Goal: Check status: Check status

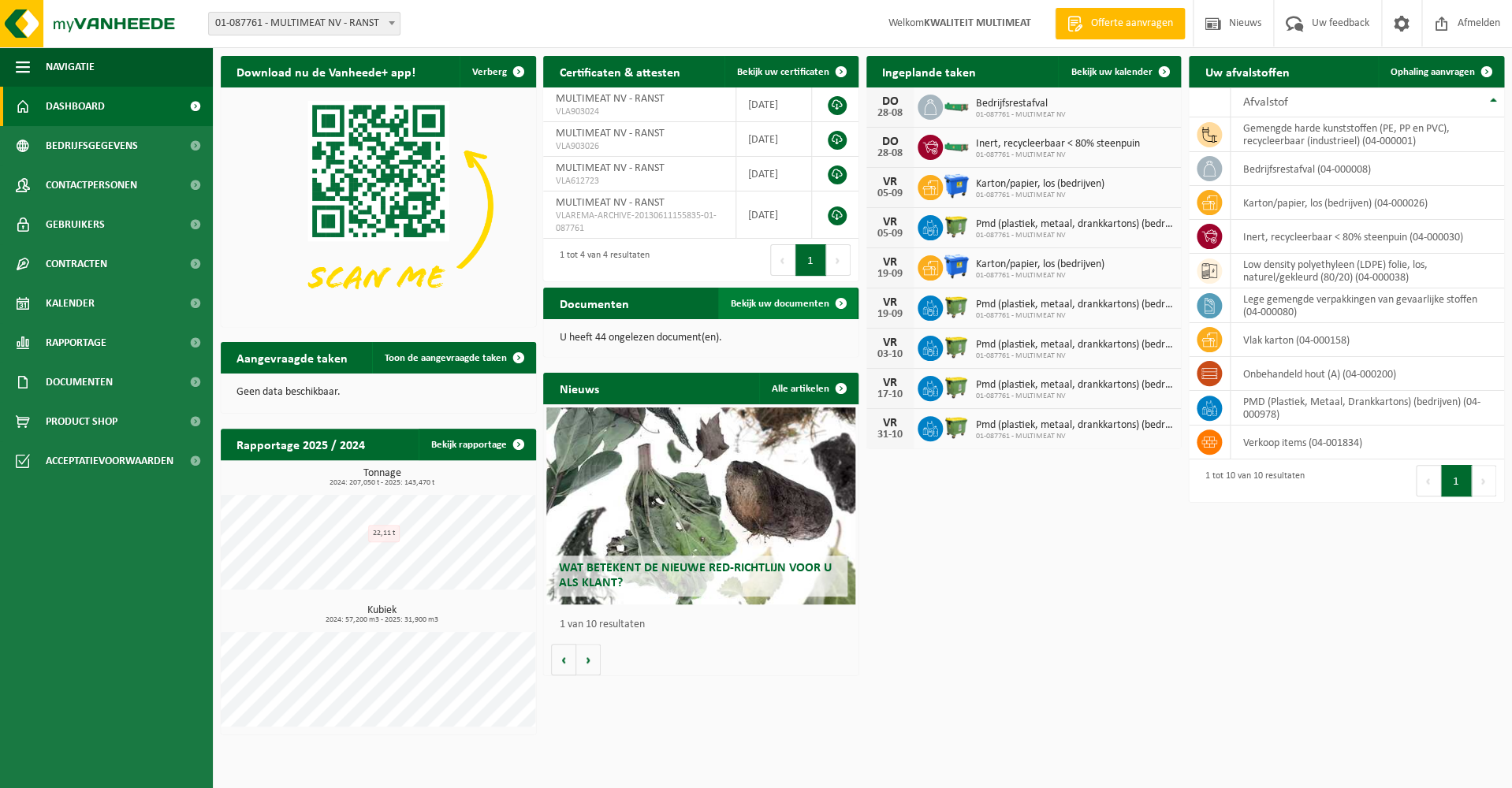
click at [798, 301] on span "Bekijk uw documenten" at bounding box center [780, 304] width 99 height 10
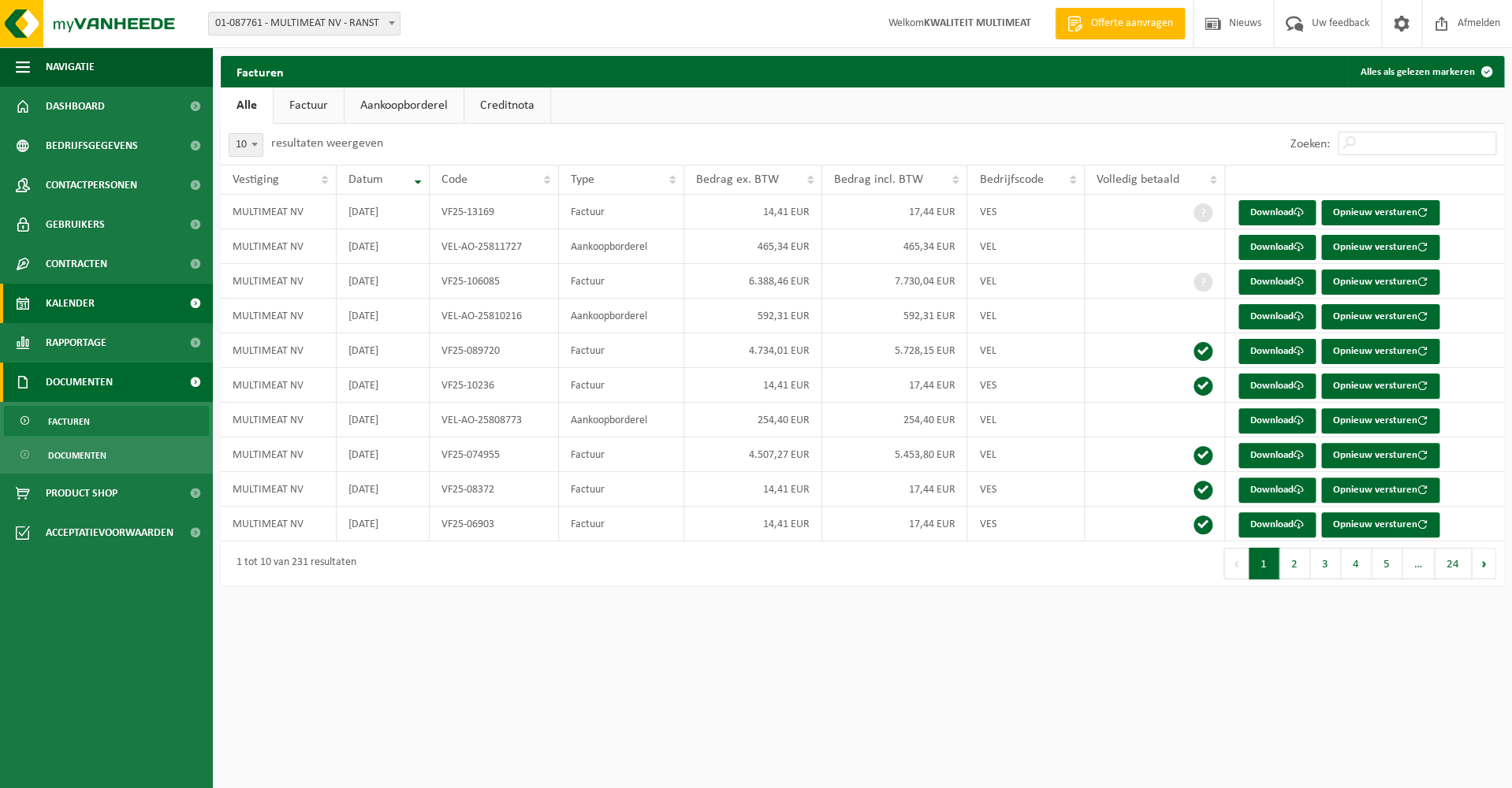
click at [49, 295] on span "Kalender" at bounding box center [70, 303] width 49 height 39
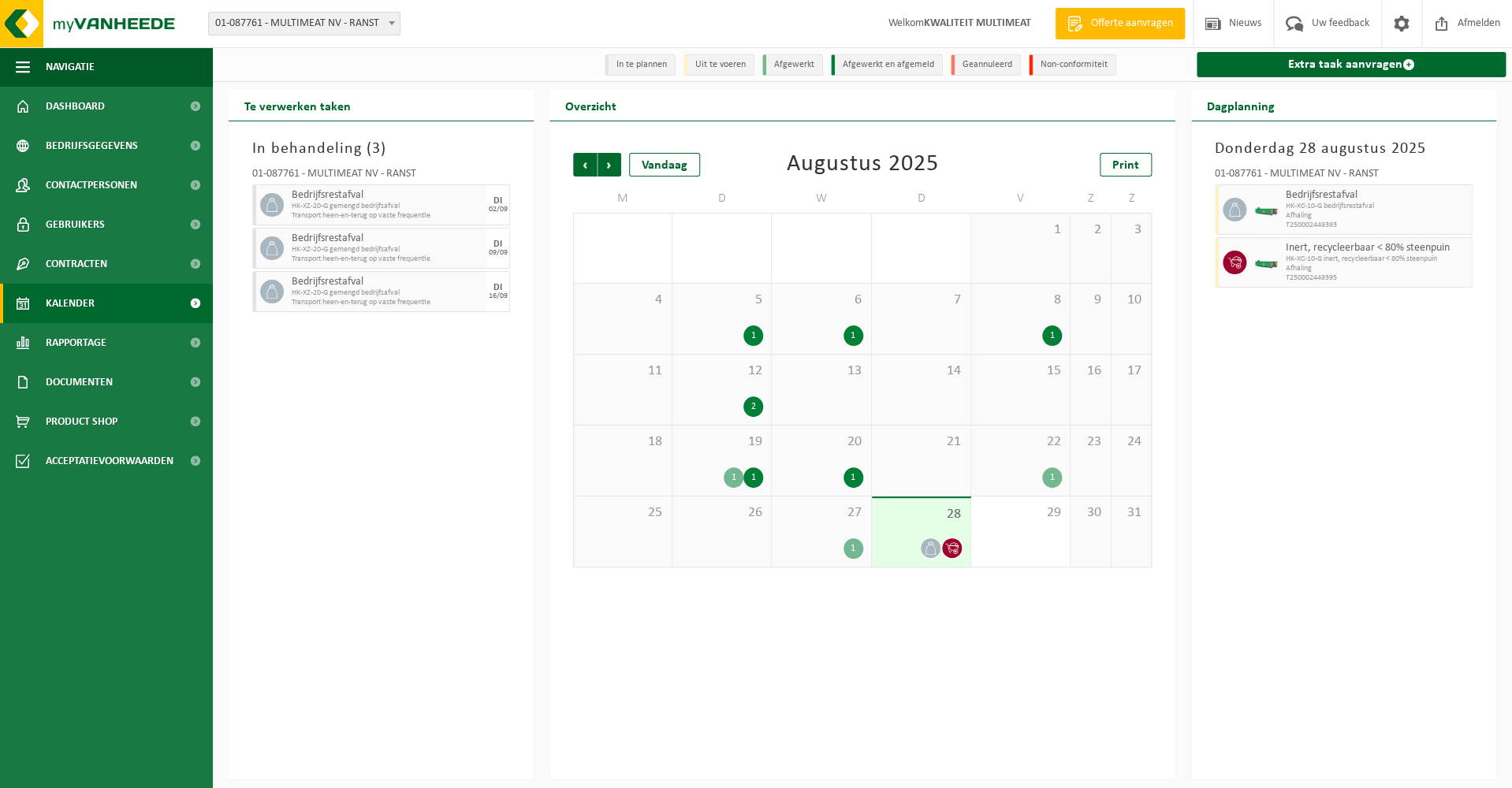
click at [1049, 477] on div "1" at bounding box center [1052, 477] width 20 height 21
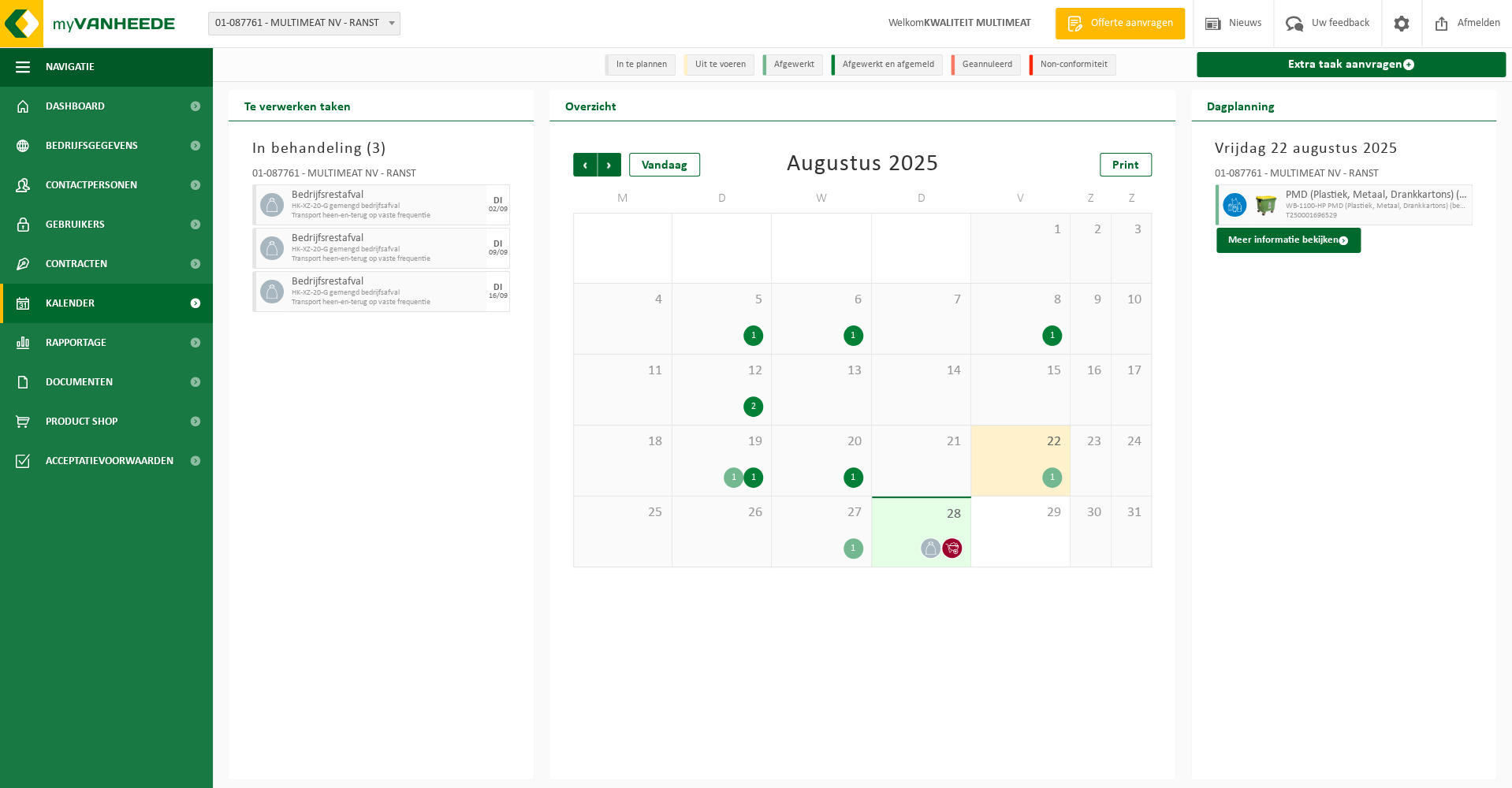
click at [922, 524] on div "28" at bounding box center [920, 532] width 99 height 69
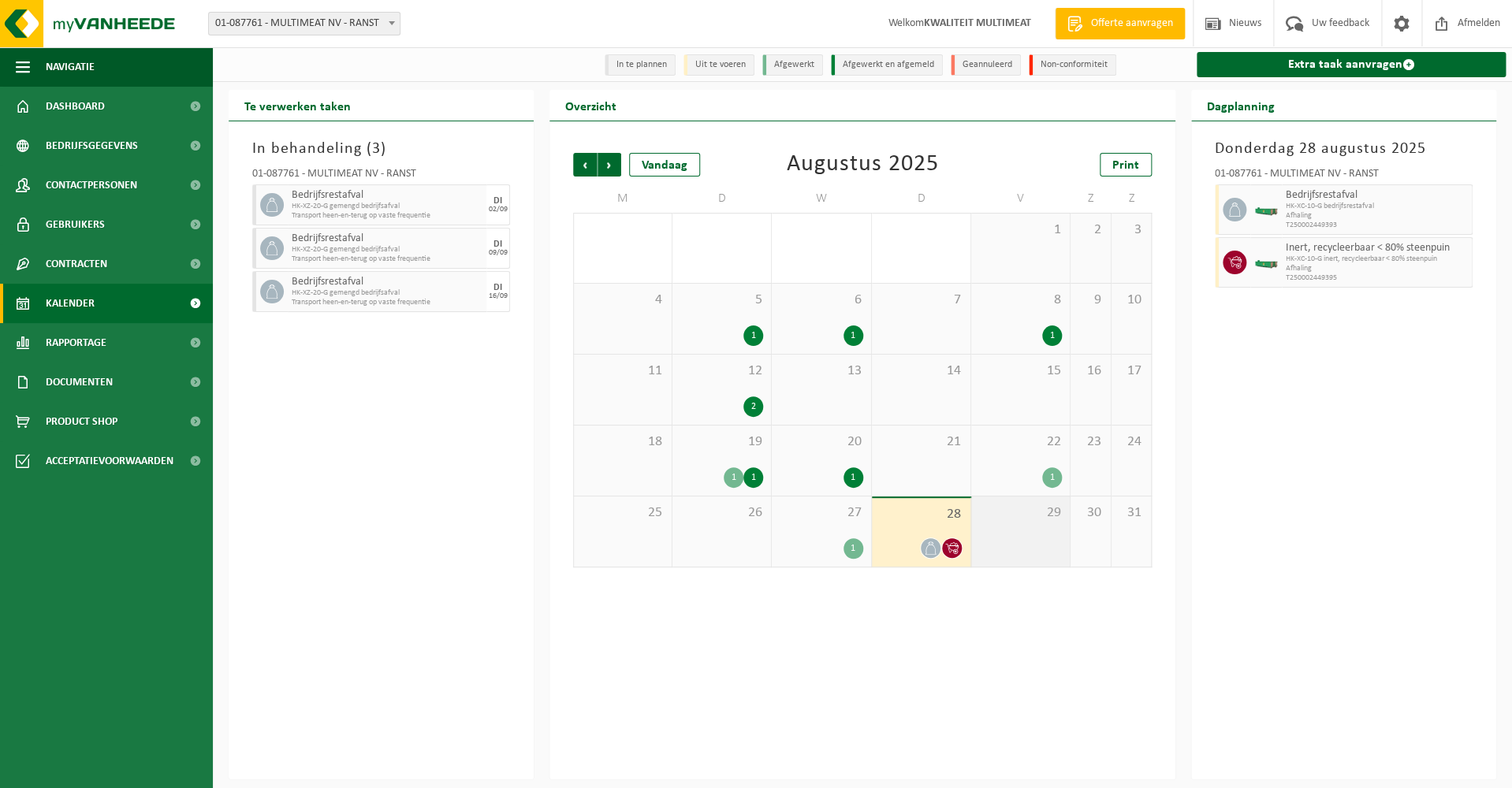
click at [1015, 531] on div "29" at bounding box center [1020, 531] width 99 height 70
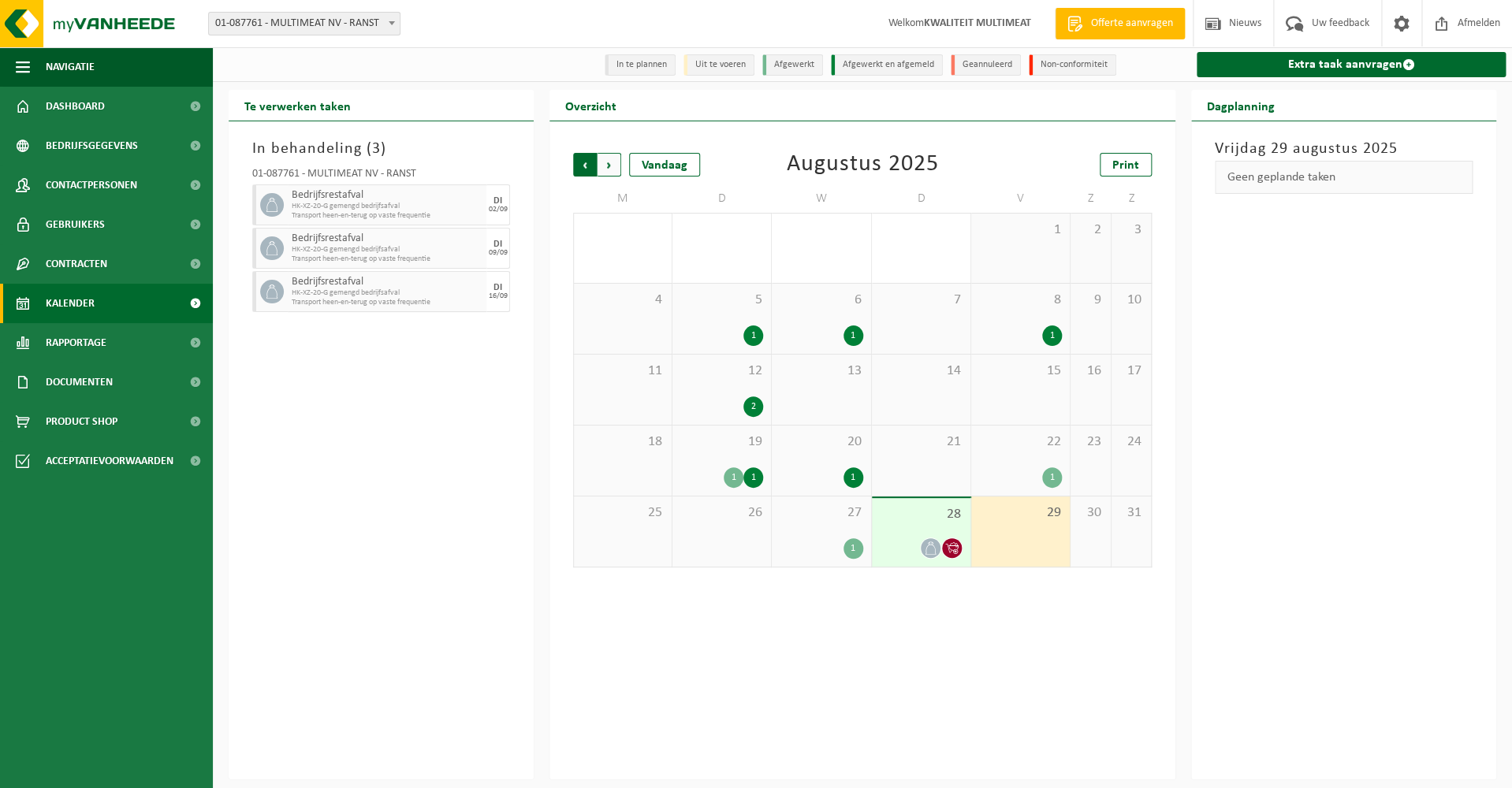
click at [609, 170] on span "Volgende" at bounding box center [609, 164] width 23 height 23
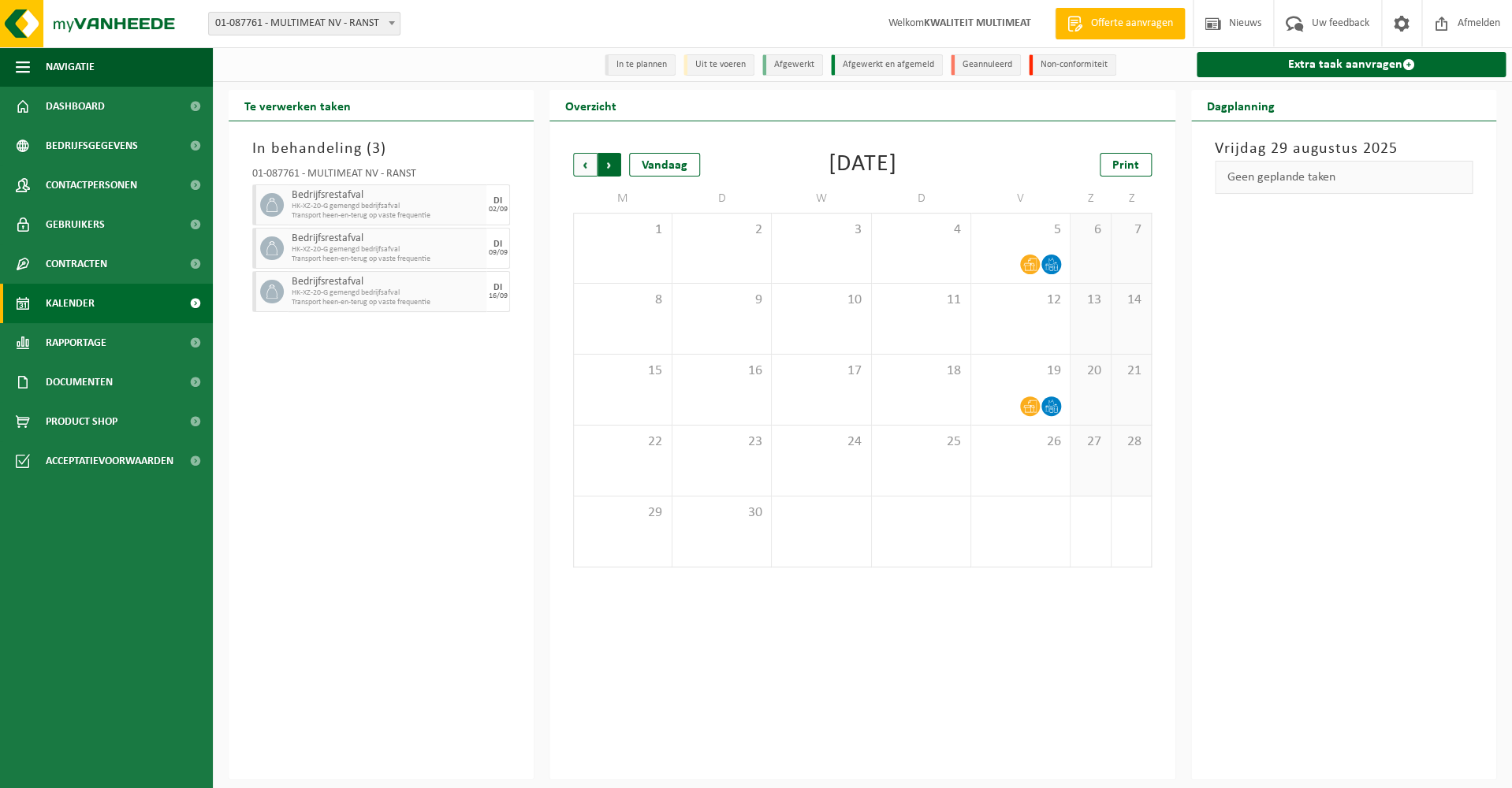
click at [585, 163] on span "Vorige" at bounding box center [585, 164] width 23 height 23
